Goal: Task Accomplishment & Management: Use online tool/utility

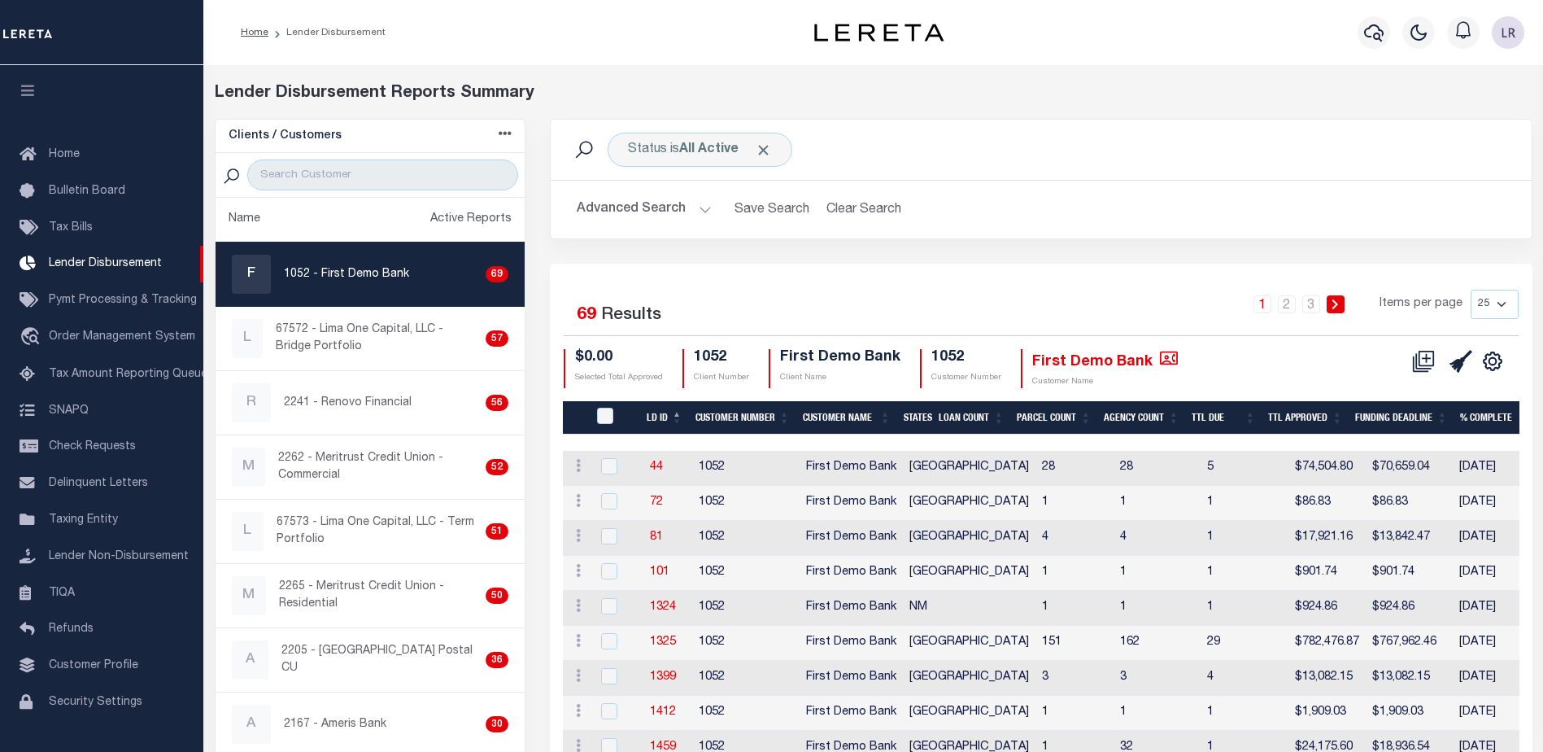
scroll to position [28, 0]
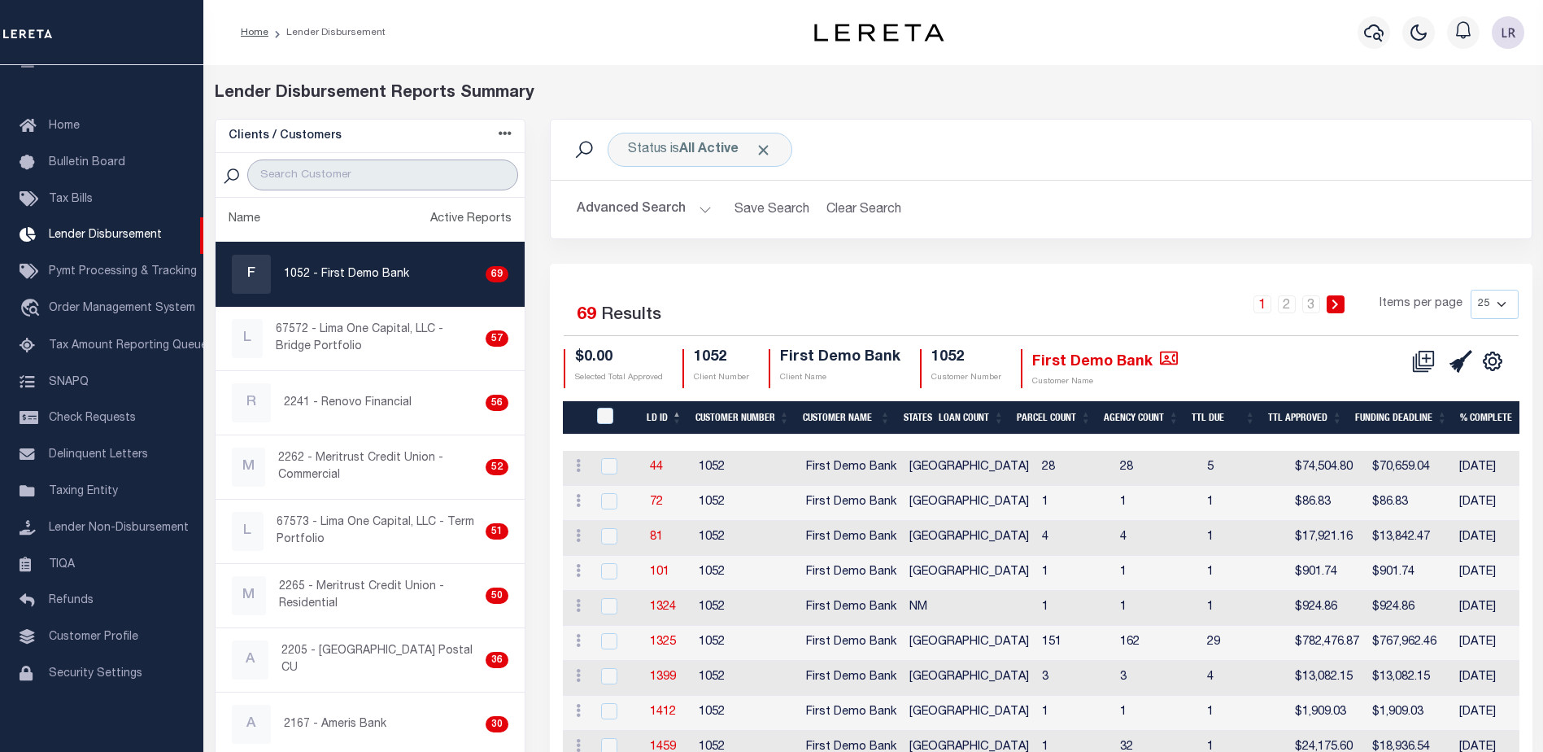
click at [358, 181] on input "search" at bounding box center [382, 174] width 271 height 31
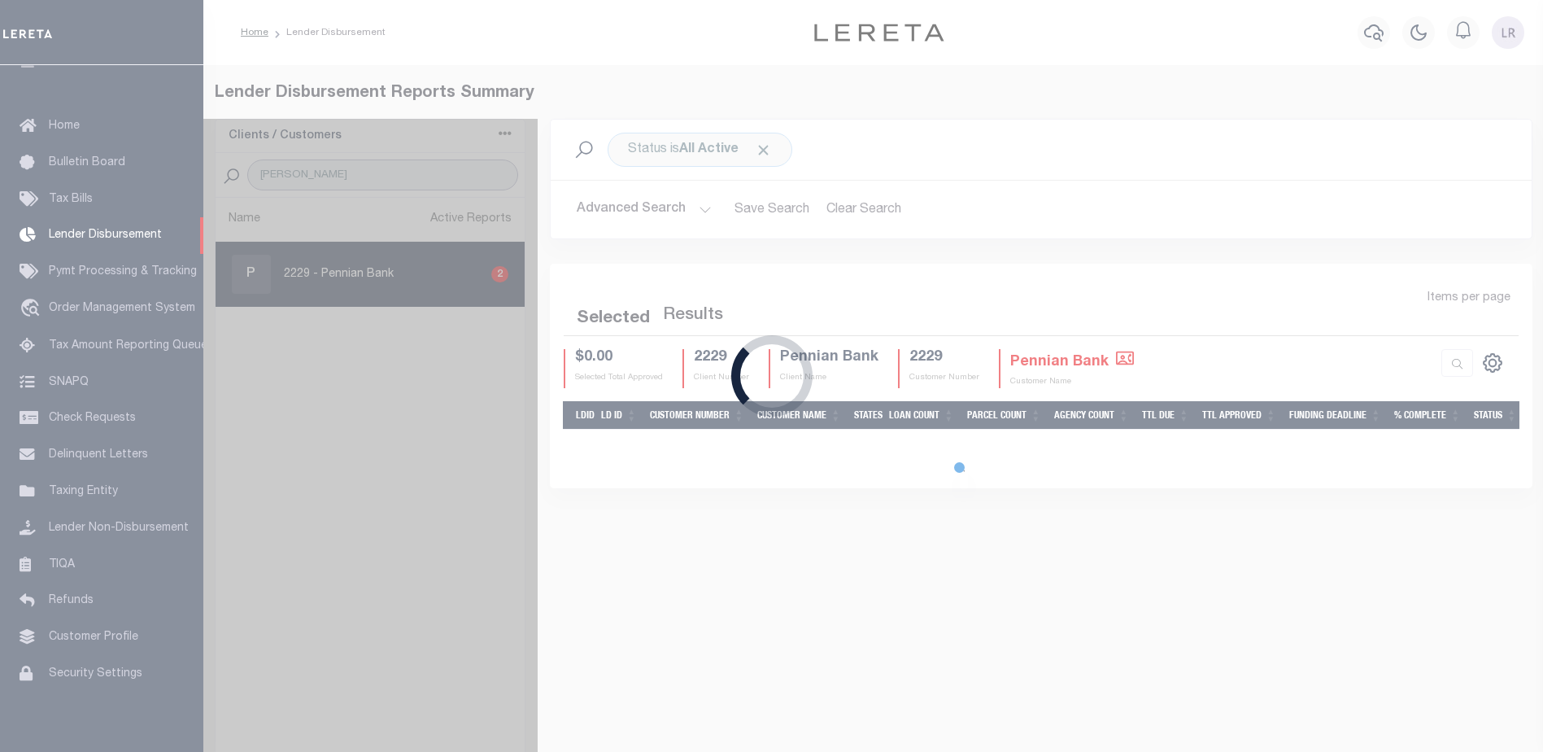
type input "PENNIAN"
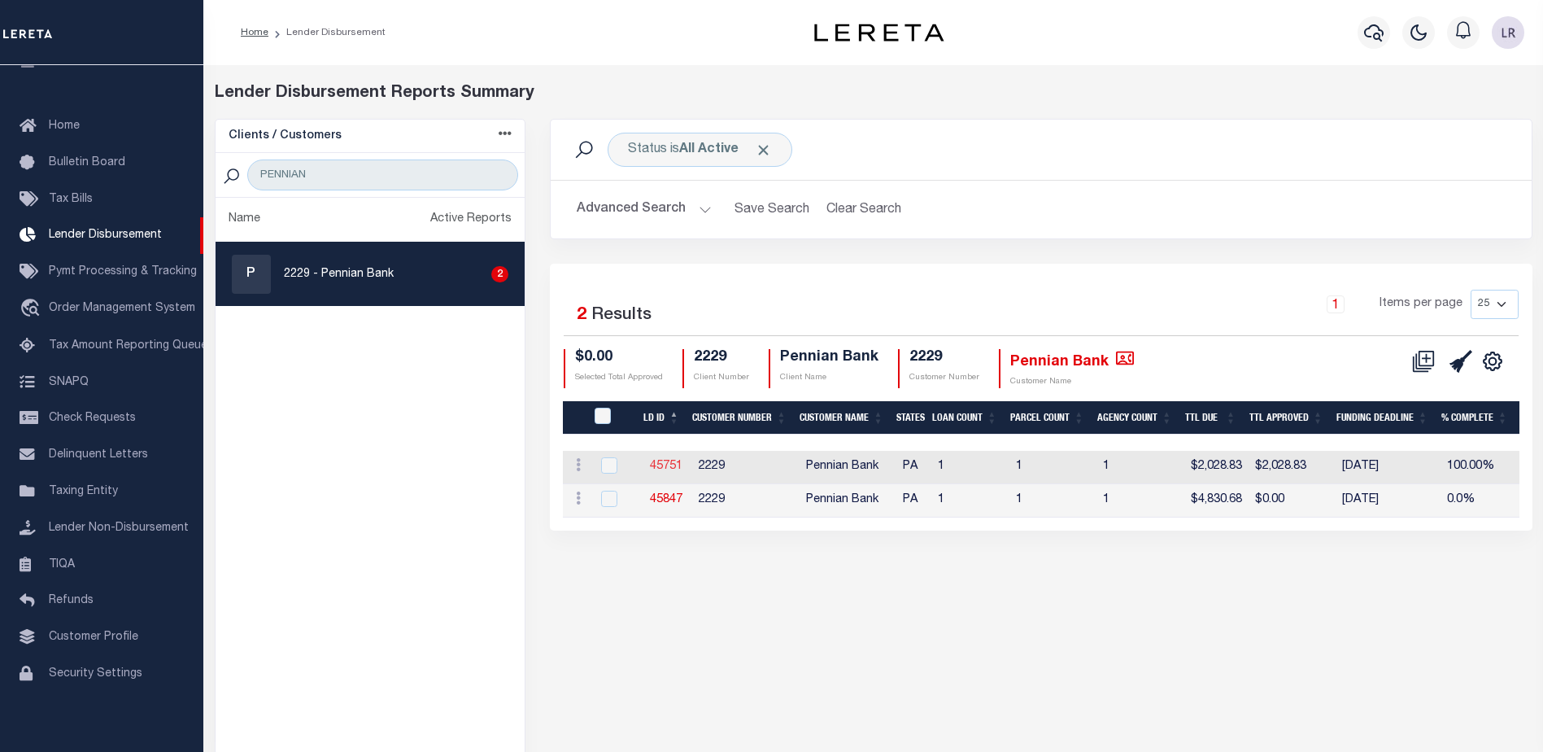
click at [663, 467] on link "45751" at bounding box center [666, 465] width 33 height 11
checkbox input "true"
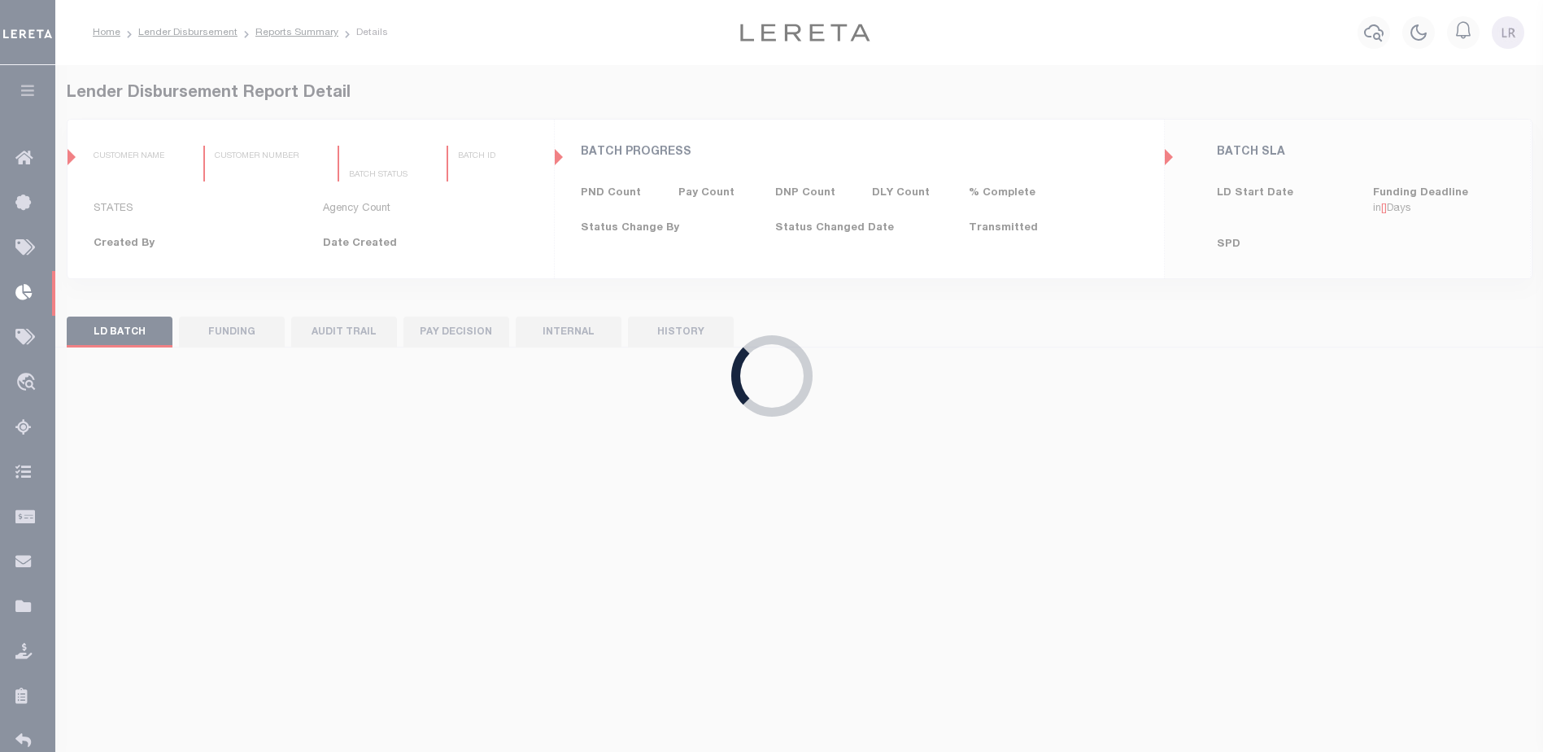
type input "$0.00"
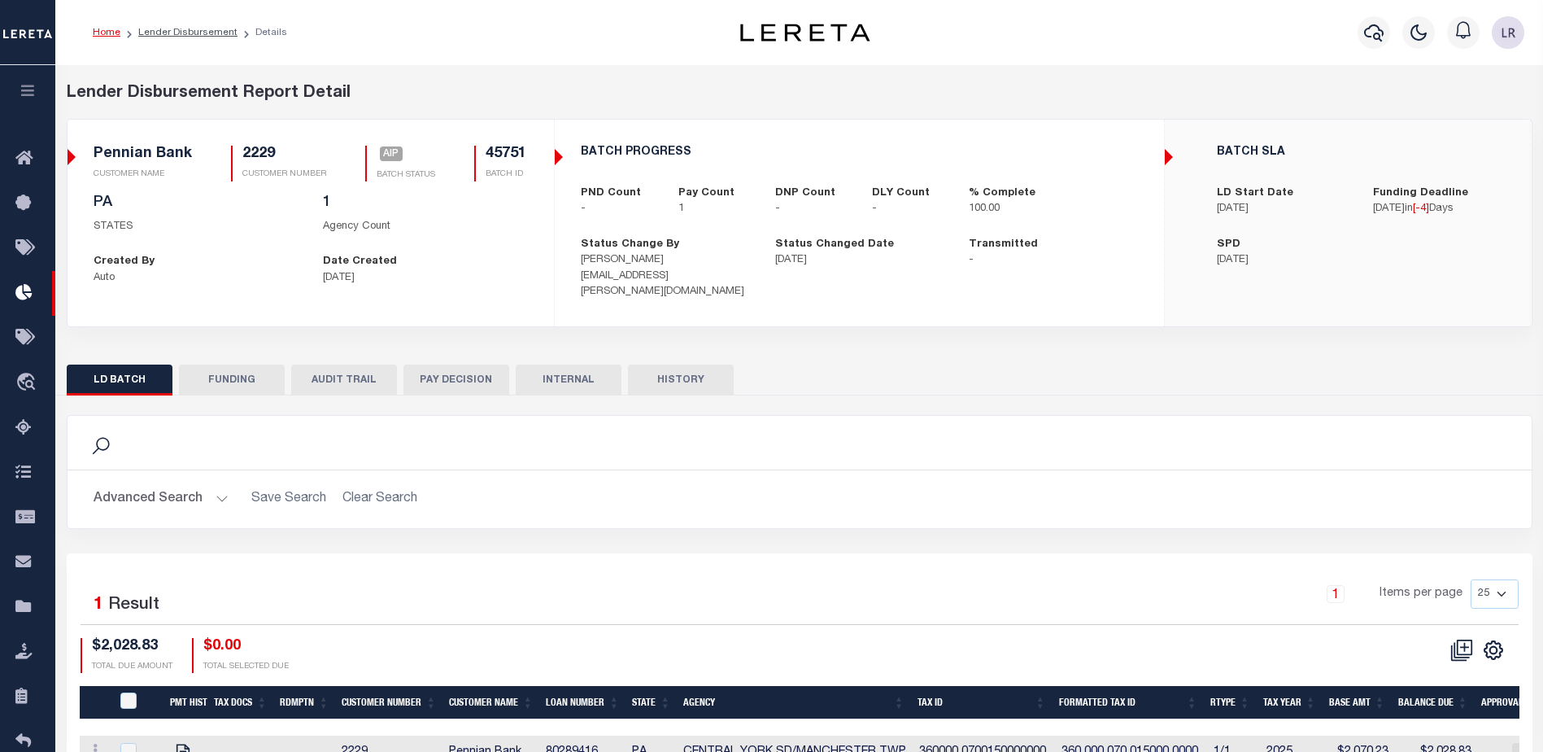
click at [221, 364] on button "FUNDING" at bounding box center [232, 379] width 106 height 31
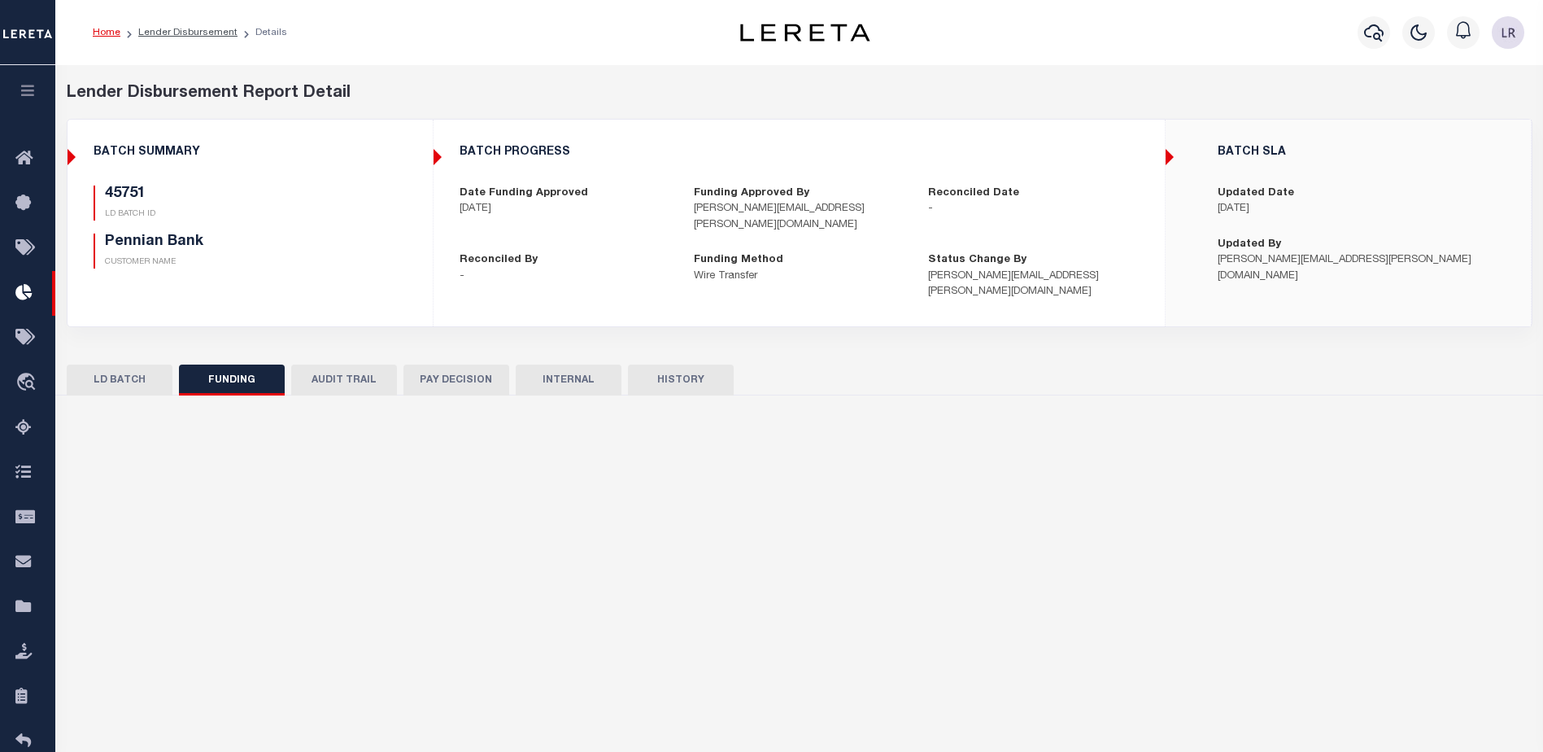
type input "$2,028.83"
type input "$0"
type input "[PERSON_NAME]"
type input "[DATE]"
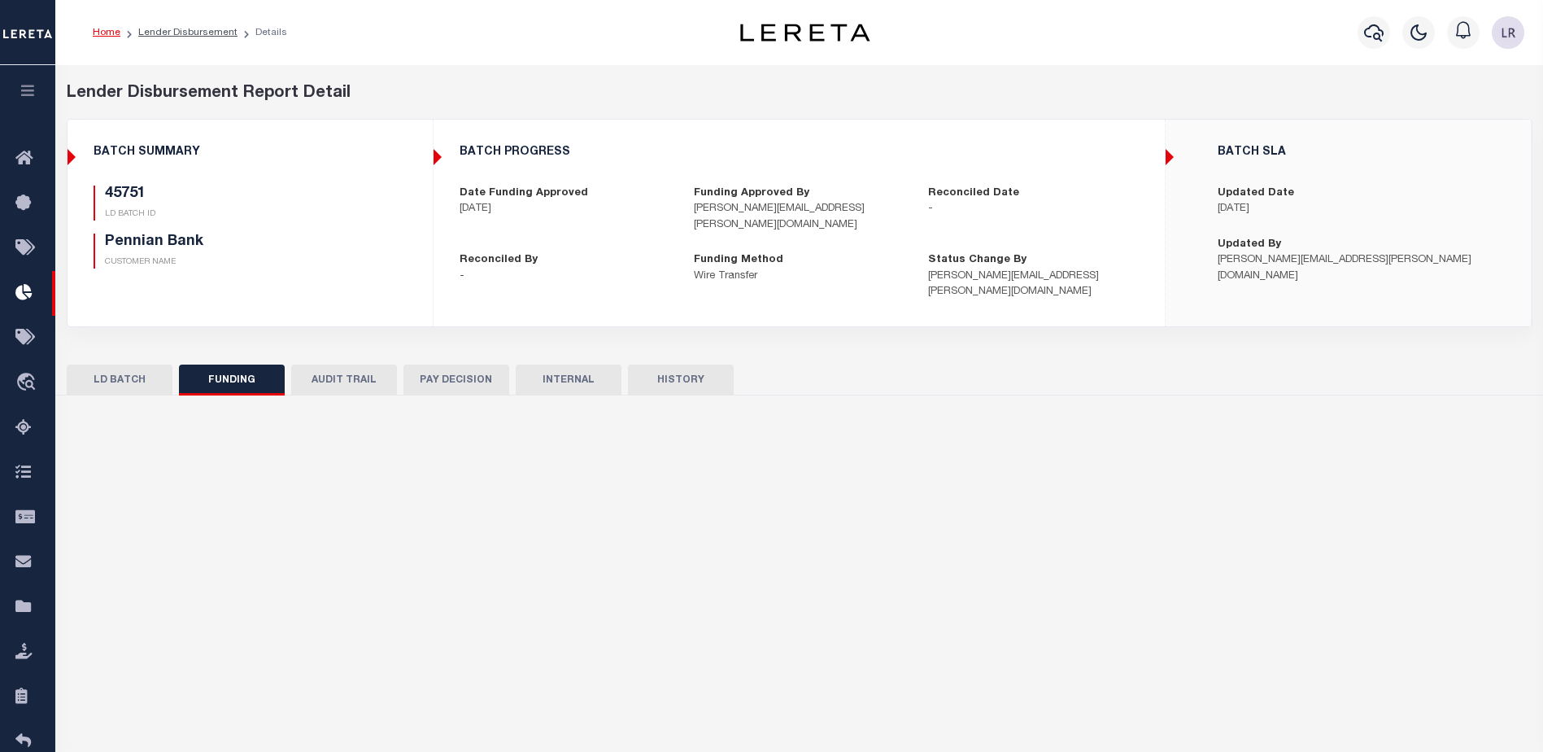
select select "100"
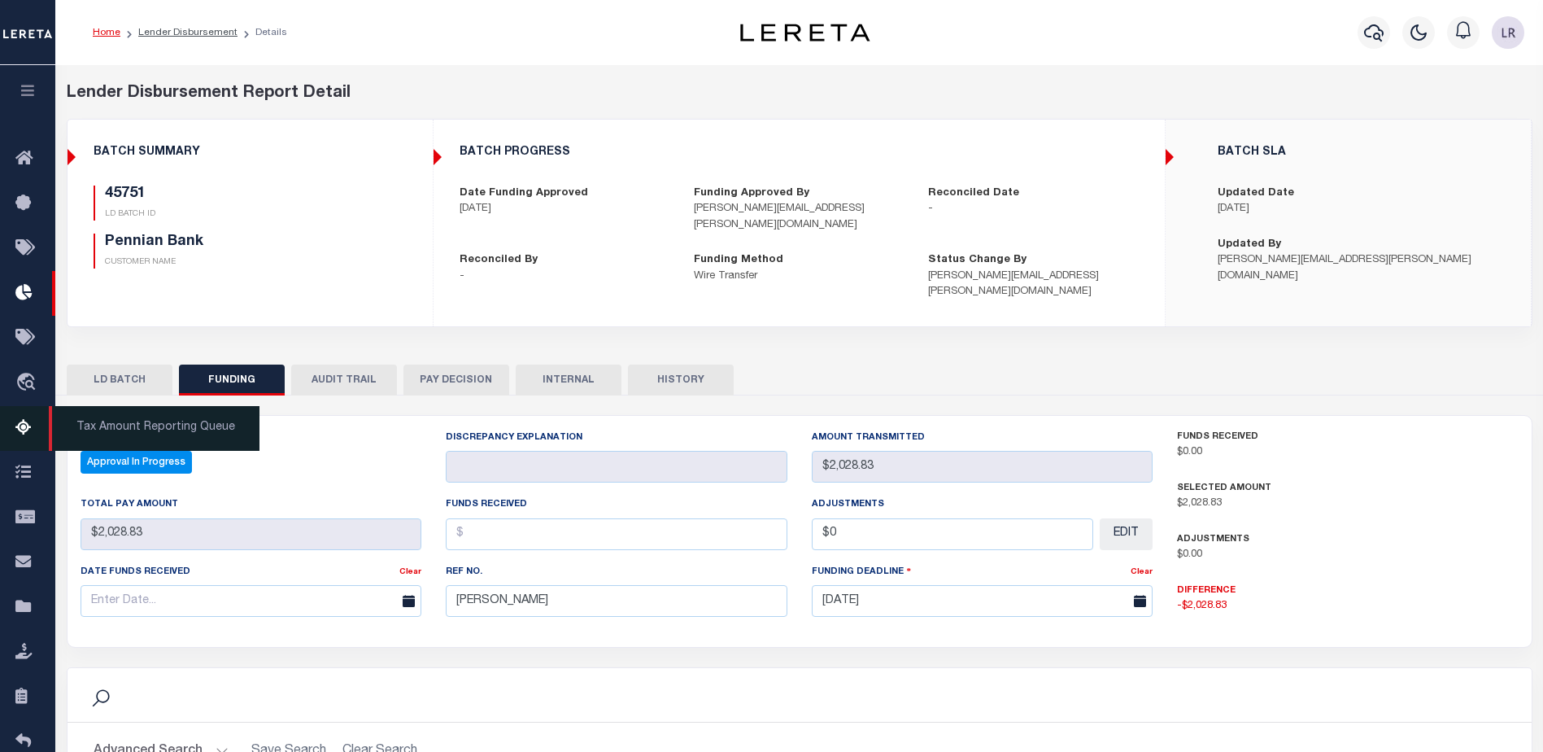
select select "100"
